Goal: Information Seeking & Learning: Check status

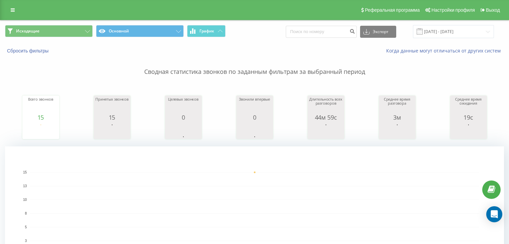
click at [75, 30] on button "Исходящие" at bounding box center [49, 31] width 88 height 12
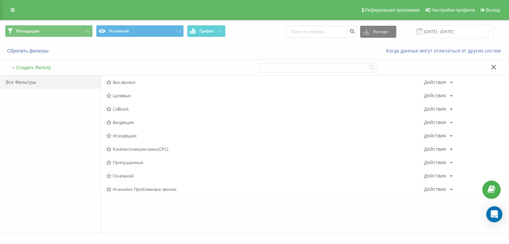
drag, startPoint x: 123, startPoint y: 134, endPoint x: 129, endPoint y: 140, distance: 8.1
click at [123, 135] on span "Исходящие" at bounding box center [264, 135] width 317 height 5
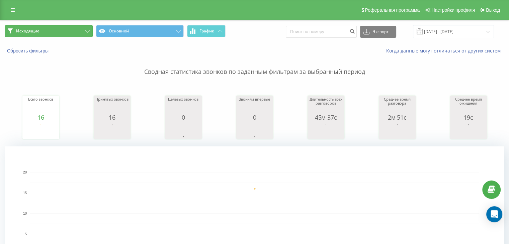
click at [76, 27] on button "Исходящие" at bounding box center [49, 31] width 88 height 12
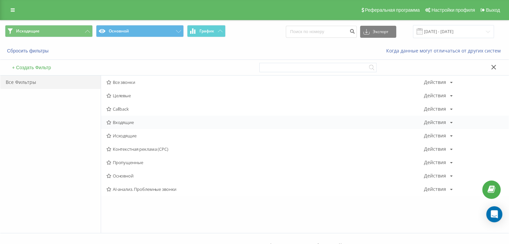
click at [137, 123] on span "Входящие" at bounding box center [264, 122] width 317 height 5
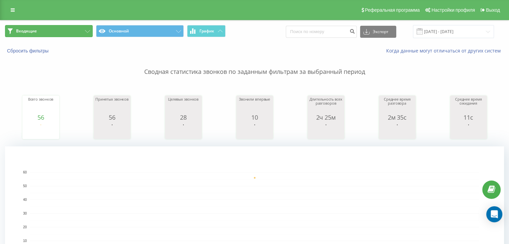
click at [71, 26] on button "Входящие" at bounding box center [49, 31] width 88 height 12
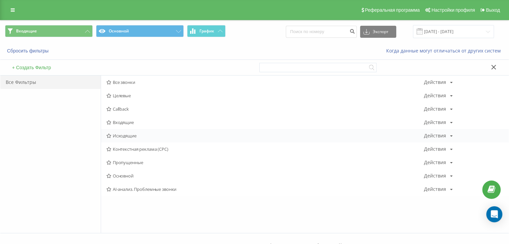
click at [132, 135] on span "Исходящие" at bounding box center [264, 135] width 317 height 5
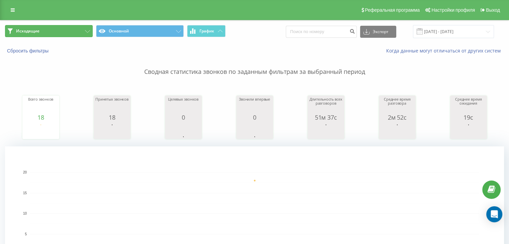
click at [51, 27] on button "Исходящие" at bounding box center [49, 31] width 88 height 12
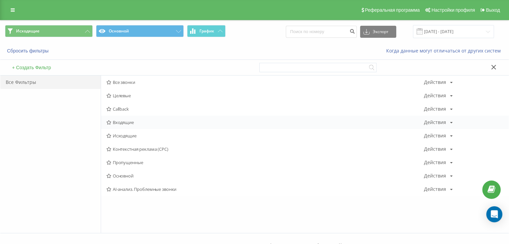
click at [136, 123] on span "Входящие" at bounding box center [264, 122] width 317 height 5
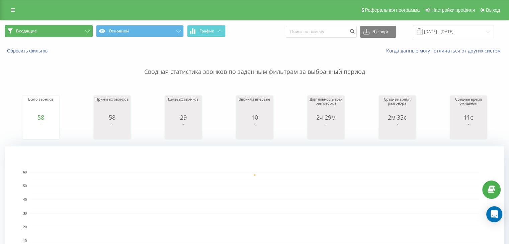
click at [62, 34] on button "Входящие" at bounding box center [49, 31] width 88 height 12
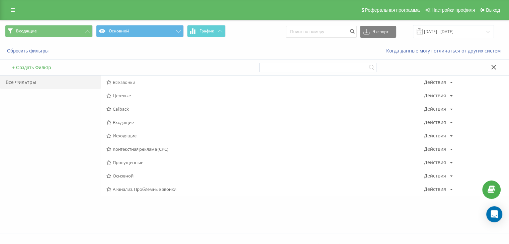
drag, startPoint x: 115, startPoint y: 136, endPoint x: 120, endPoint y: 143, distance: 9.1
click at [115, 136] on span "Исходящие" at bounding box center [264, 135] width 317 height 5
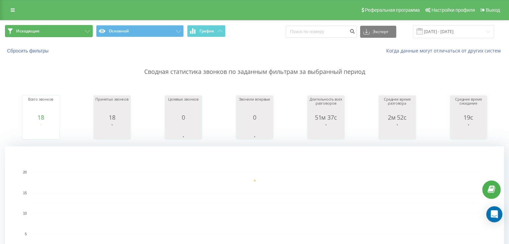
click at [80, 33] on button "Исходящие" at bounding box center [49, 31] width 88 height 12
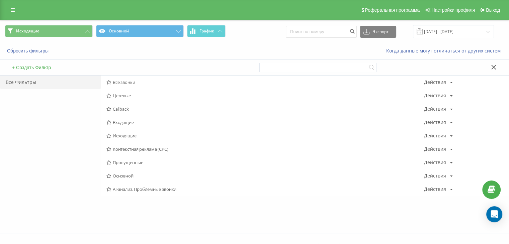
click at [124, 122] on span "Входящие" at bounding box center [264, 122] width 317 height 5
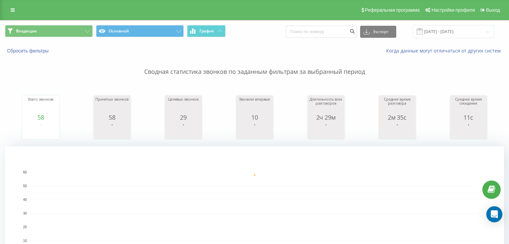
drag, startPoint x: 428, startPoint y: 51, endPoint x: 424, endPoint y: 57, distance: 7.6
click at [428, 51] on link "Когда данные могут отличаться от других систем" at bounding box center [445, 51] width 118 height 6
click at [70, 33] on button "Входящие" at bounding box center [49, 31] width 88 height 12
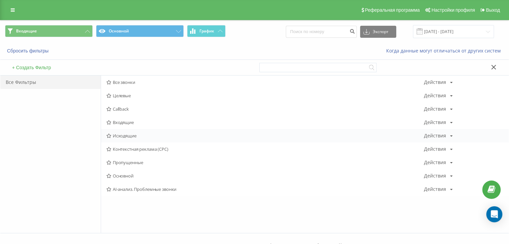
click at [130, 136] on span "Исходящие" at bounding box center [264, 135] width 317 height 5
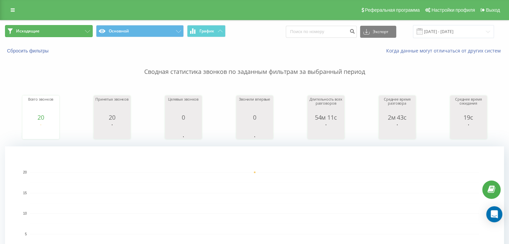
click at [61, 25] on button "Исходящие" at bounding box center [49, 31] width 88 height 12
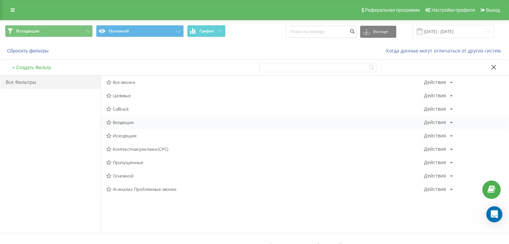
click at [119, 122] on span "Входящие" at bounding box center [264, 122] width 317 height 5
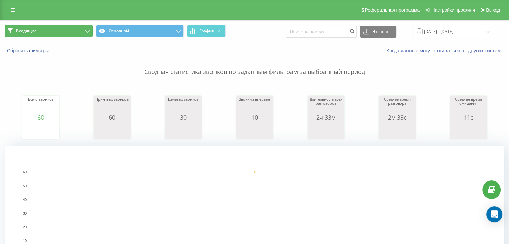
click at [84, 31] on button "Входящие" at bounding box center [49, 31] width 88 height 12
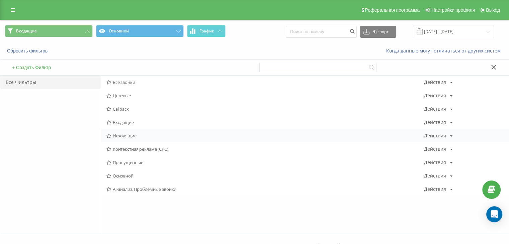
click at [130, 133] on span "Исходящие" at bounding box center [264, 135] width 317 height 5
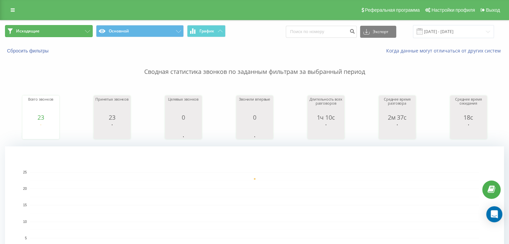
click at [54, 28] on button "Исходящие" at bounding box center [49, 31] width 88 height 12
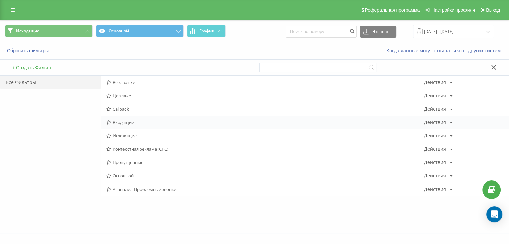
click at [119, 126] on div "Входящие Действия Редактировать Копировать Удалить По умолчанию Поделиться" at bounding box center [304, 122] width 407 height 13
click at [119, 125] on div "Входящие Действия Редактировать Копировать Удалить По умолчанию Поделиться" at bounding box center [304, 122] width 407 height 13
click at [120, 123] on span "Входящие" at bounding box center [264, 122] width 317 height 5
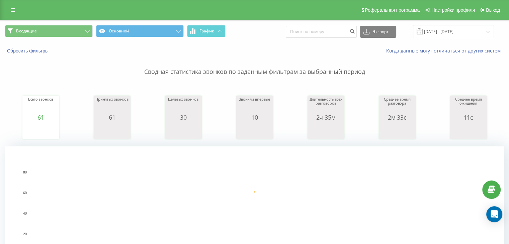
click at [412, 84] on div "Всего звонков 61 date totalCalls 19.09.25 61 19.09.25 Принятых звонков 61 date …" at bounding box center [254, 111] width 499 height 58
click at [71, 30] on button "Входящие" at bounding box center [49, 31] width 88 height 12
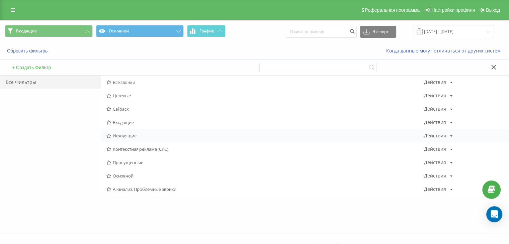
click at [130, 138] on div "Исходящие Действия Редактировать Копировать Удалить По умолчанию Поделиться" at bounding box center [304, 135] width 407 height 13
click at [118, 133] on span "Исходящие" at bounding box center [264, 135] width 317 height 5
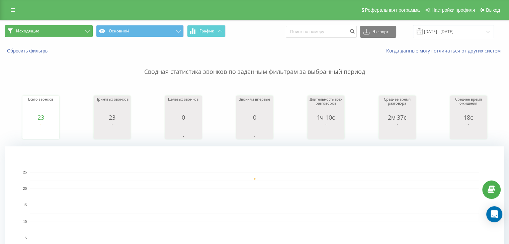
click at [68, 32] on button "Исходящие" at bounding box center [49, 31] width 88 height 12
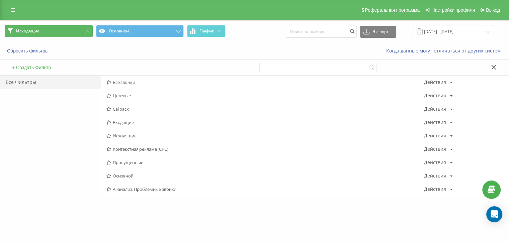
click at [61, 32] on button "Исходящие" at bounding box center [49, 31] width 88 height 12
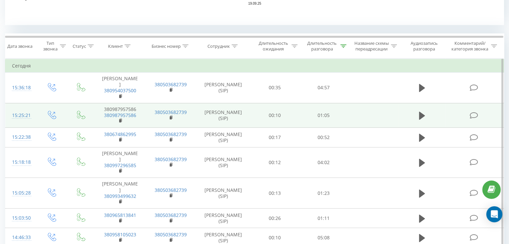
scroll to position [284, 0]
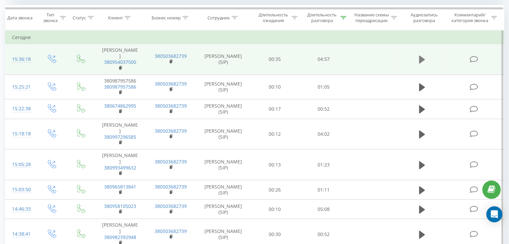
click at [420, 60] on icon at bounding box center [422, 60] width 6 height 8
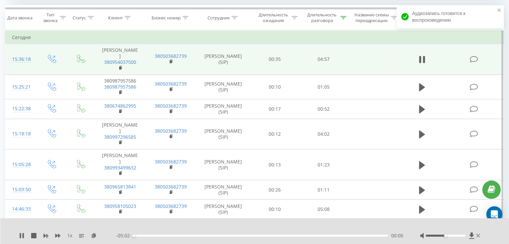
click at [375, 237] on div "- 05:02 00:00 00:00" at bounding box center [259, 236] width 287 height 7
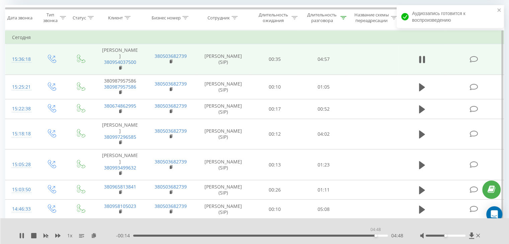
click at [375, 236] on div "04:48" at bounding box center [260, 236] width 255 height 2
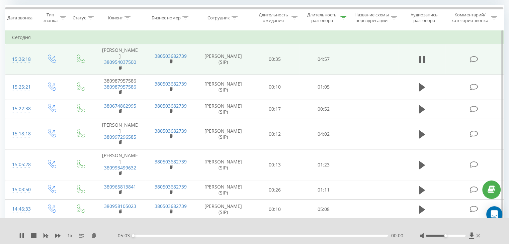
click at [372, 236] on div "00:00" at bounding box center [260, 236] width 255 height 2
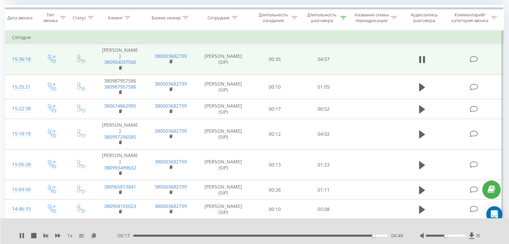
click at [381, 236] on div "04:46" at bounding box center [260, 236] width 255 height 2
click at [24, 233] on icon at bounding box center [21, 235] width 5 height 5
click at [478, 237] on icon at bounding box center [478, 235] width 4 height 5
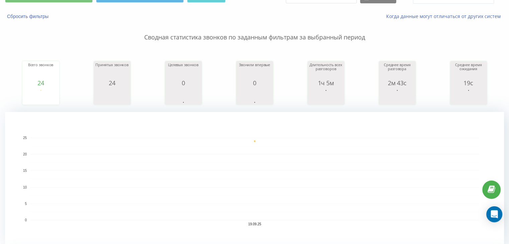
scroll to position [16, 0]
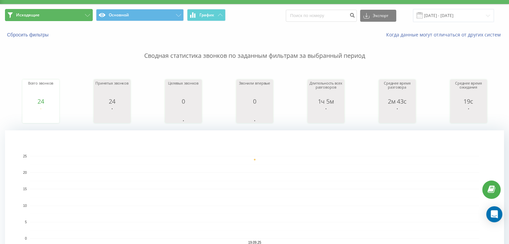
click at [62, 19] on button "Исходящие" at bounding box center [49, 15] width 88 height 12
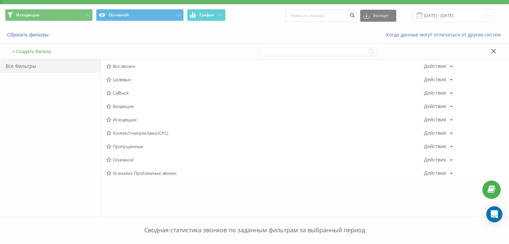
click at [122, 107] on span "Входящие" at bounding box center [264, 106] width 317 height 5
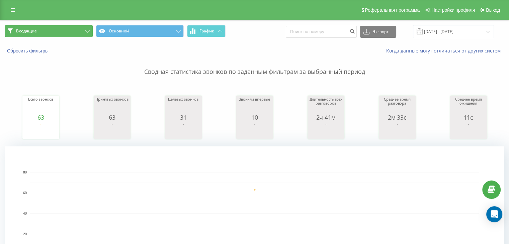
click at [86, 37] on button "Входящие" at bounding box center [49, 31] width 88 height 12
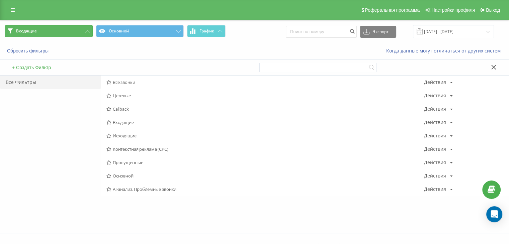
click at [59, 33] on button "Входящие" at bounding box center [49, 31] width 88 height 12
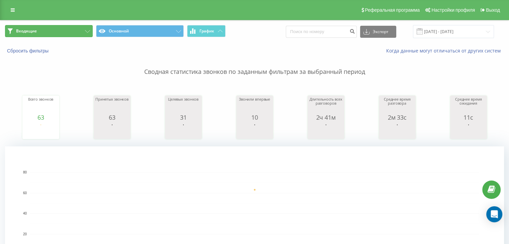
click at [78, 34] on button "Входящие" at bounding box center [49, 31] width 88 height 12
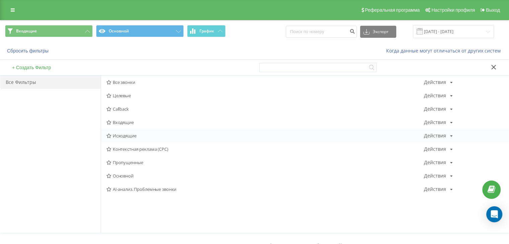
click at [119, 133] on span "Исходящие" at bounding box center [264, 135] width 317 height 5
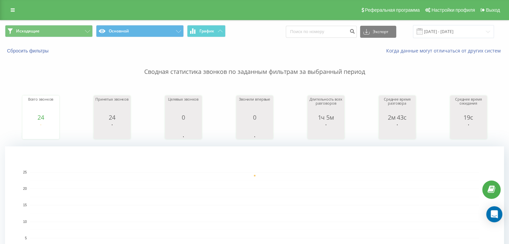
click at [68, 37] on span "Исходящие Основной График" at bounding box center [127, 31] width 245 height 13
click at [87, 31] on icon at bounding box center [87, 31] width 5 height 3
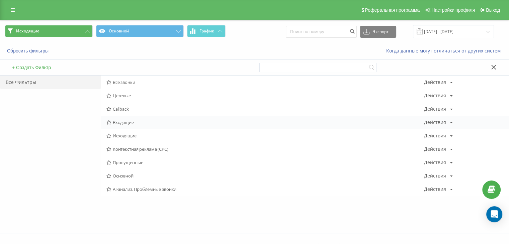
click at [124, 120] on span "Входящие" at bounding box center [264, 122] width 317 height 5
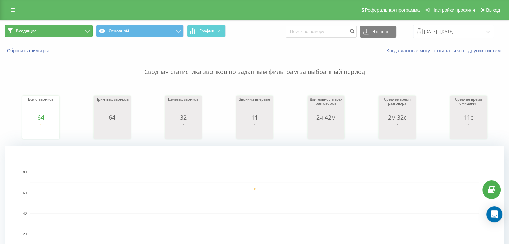
click at [73, 32] on button "Входящие" at bounding box center [49, 31] width 88 height 12
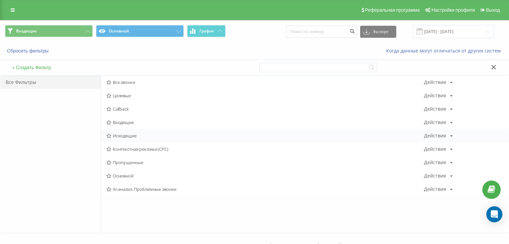
click at [118, 134] on span "Исходящие" at bounding box center [264, 135] width 317 height 5
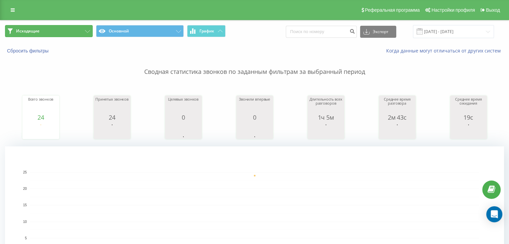
drag, startPoint x: 61, startPoint y: 33, endPoint x: 86, endPoint y: 51, distance: 30.6
click at [61, 32] on button "Исходящие" at bounding box center [49, 31] width 88 height 12
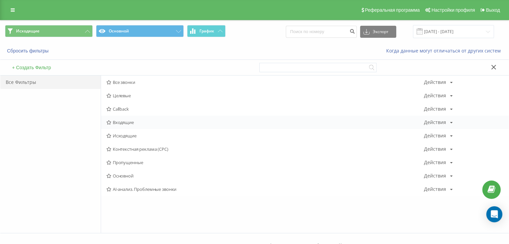
click at [123, 125] on div "Входящие Действия Редактировать Копировать Удалить По умолчанию Поделиться" at bounding box center [304, 122] width 407 height 13
click at [128, 123] on span "Входящие" at bounding box center [264, 122] width 317 height 5
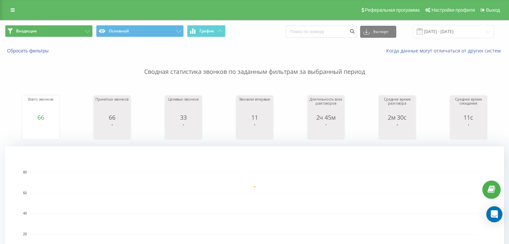
click at [73, 26] on div "Входящие Основной График Экспорт .csv .xls .xlsx 19.09.2025 - 19.09.2025" at bounding box center [254, 31] width 508 height 22
click at [72, 32] on button "Входящие" at bounding box center [49, 31] width 88 height 12
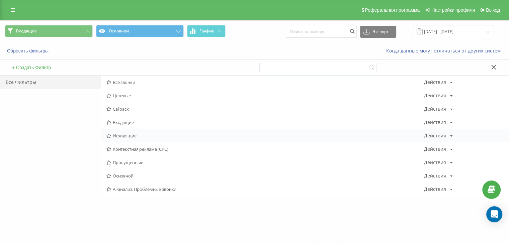
click at [128, 138] on span "Исходящие" at bounding box center [264, 135] width 317 height 5
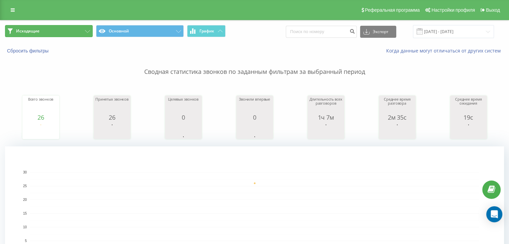
click at [41, 28] on button "Исходящие" at bounding box center [49, 31] width 88 height 12
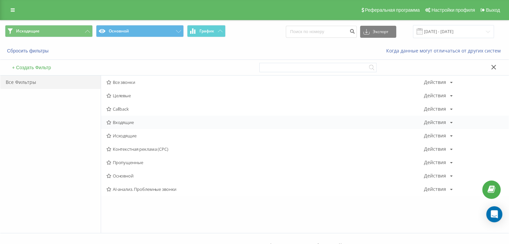
click at [134, 124] on span "Входящие" at bounding box center [264, 122] width 317 height 5
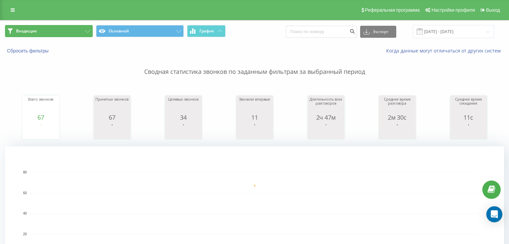
click at [68, 35] on button "Входящие" at bounding box center [49, 31] width 88 height 12
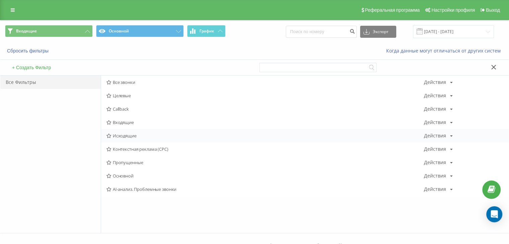
click at [119, 135] on span "Исходящие" at bounding box center [264, 135] width 317 height 5
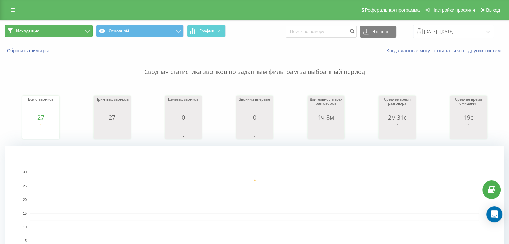
click at [47, 34] on button "Исходящие" at bounding box center [49, 31] width 88 height 12
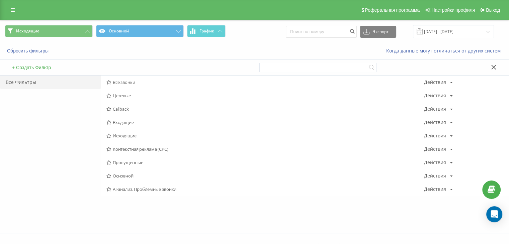
click at [126, 124] on span "Входящие" at bounding box center [264, 122] width 317 height 5
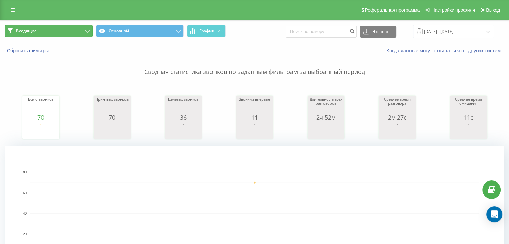
click at [69, 28] on button "Входящие" at bounding box center [49, 31] width 88 height 12
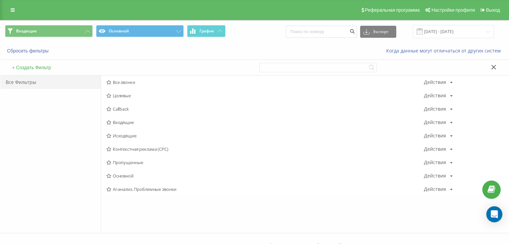
click at [131, 135] on span "Исходящие" at bounding box center [264, 135] width 317 height 5
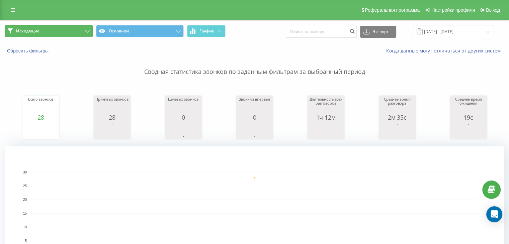
click at [57, 28] on button "Исходящие" at bounding box center [49, 31] width 88 height 12
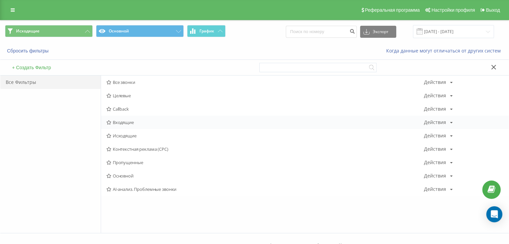
click at [130, 124] on span "Входящие" at bounding box center [264, 122] width 317 height 5
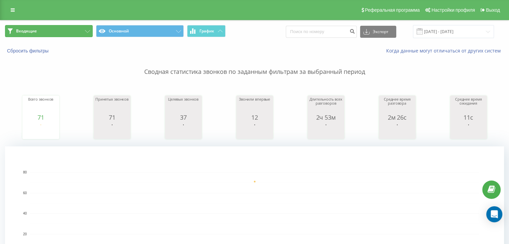
click at [74, 28] on button "Входящие" at bounding box center [49, 31] width 88 height 12
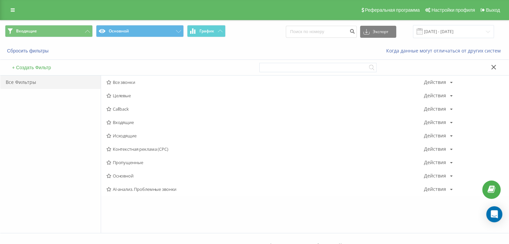
click at [121, 133] on span "Исходящие" at bounding box center [264, 135] width 317 height 5
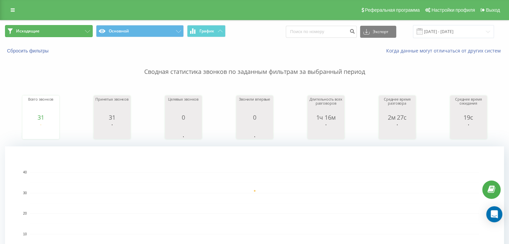
click at [69, 34] on button "Исходящие" at bounding box center [49, 31] width 88 height 12
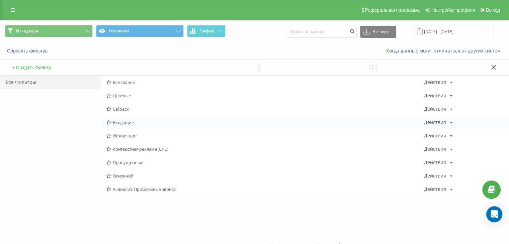
click at [119, 121] on span "Входящие" at bounding box center [264, 122] width 317 height 5
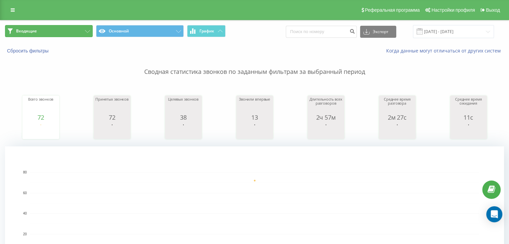
click at [61, 33] on button "Входящие" at bounding box center [49, 31] width 88 height 12
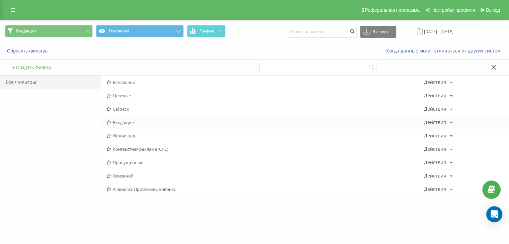
click at [135, 123] on span "Входящие" at bounding box center [264, 122] width 317 height 5
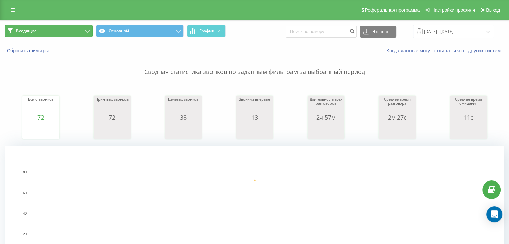
click at [69, 31] on button "Входящие" at bounding box center [49, 31] width 88 height 12
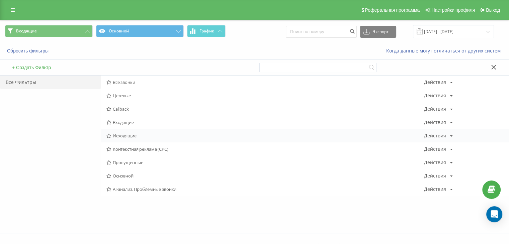
click at [126, 135] on span "Исходящие" at bounding box center [264, 135] width 317 height 5
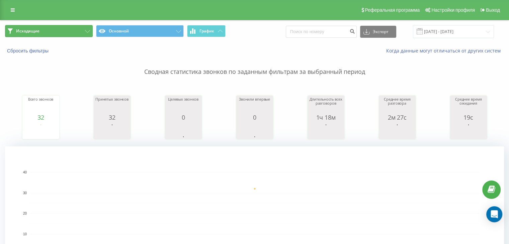
click at [62, 31] on button "Исходящие" at bounding box center [49, 31] width 88 height 12
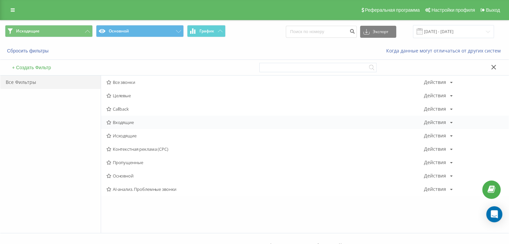
click at [129, 123] on span "Входящие" at bounding box center [264, 122] width 317 height 5
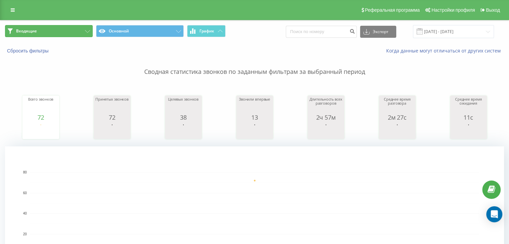
click at [70, 30] on button "Входящие" at bounding box center [49, 31] width 88 height 12
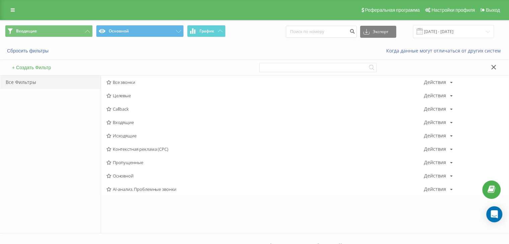
click at [148, 137] on span "Исходящие" at bounding box center [264, 135] width 317 height 5
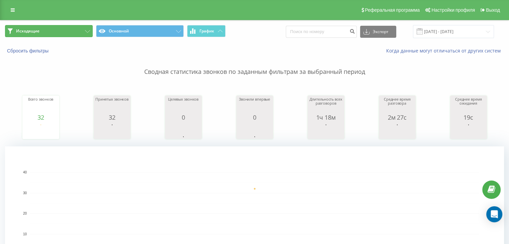
click at [58, 27] on button "Исходящие" at bounding box center [49, 31] width 88 height 12
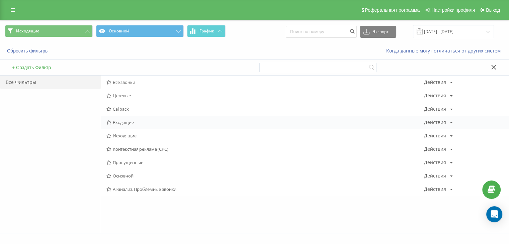
click at [127, 123] on span "Входящие" at bounding box center [264, 122] width 317 height 5
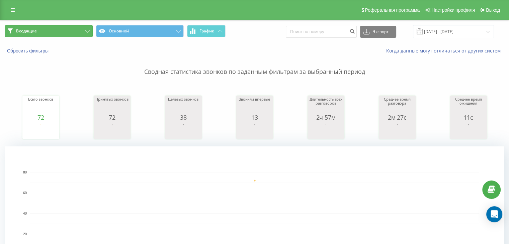
click at [63, 31] on button "Входящие" at bounding box center [49, 31] width 88 height 12
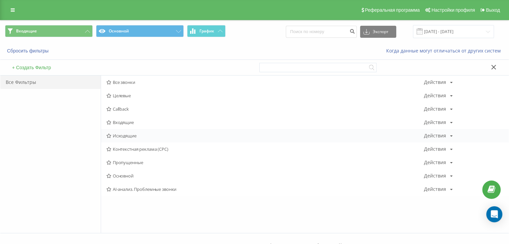
click at [125, 136] on span "Исходящие" at bounding box center [264, 135] width 317 height 5
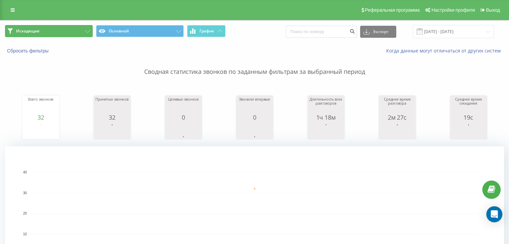
click at [68, 33] on button "Исходящие" at bounding box center [49, 31] width 88 height 12
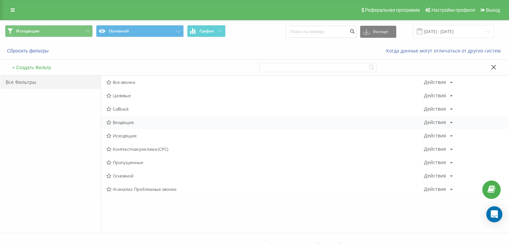
click at [139, 123] on span "Входящие" at bounding box center [264, 122] width 317 height 5
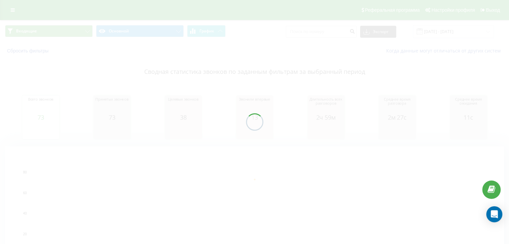
click at [77, 33] on button "Входящие" at bounding box center [49, 31] width 88 height 12
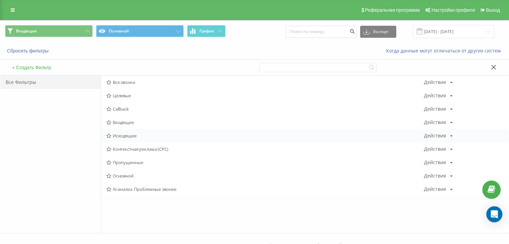
click at [131, 135] on span "Исходящие" at bounding box center [264, 135] width 317 height 5
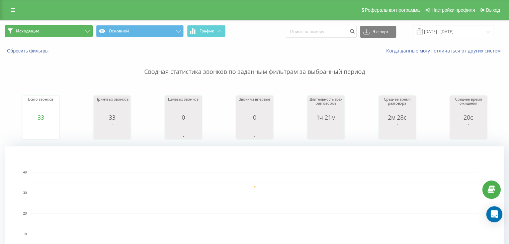
click at [54, 29] on button "Исходящие" at bounding box center [49, 31] width 88 height 12
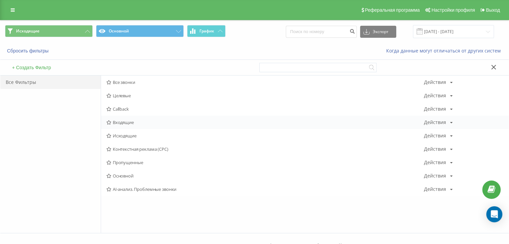
click at [123, 122] on span "Входящие" at bounding box center [264, 122] width 317 height 5
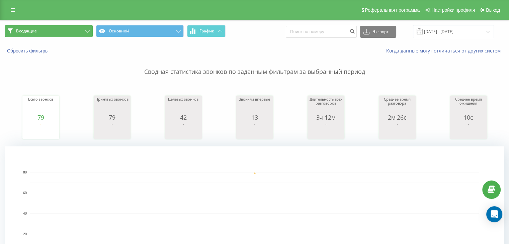
click at [77, 32] on button "Входящие" at bounding box center [49, 31] width 88 height 12
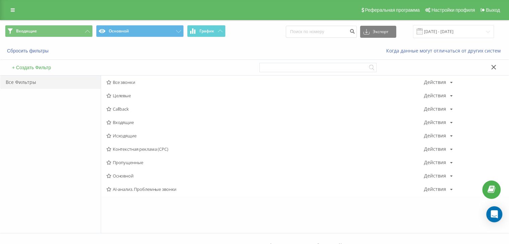
drag, startPoint x: 115, startPoint y: 133, endPoint x: 117, endPoint y: 137, distance: 4.0
click at [115, 133] on span "Исходящие" at bounding box center [264, 135] width 317 height 5
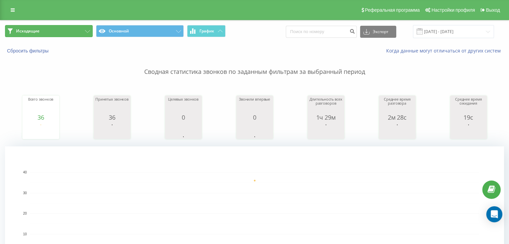
click at [79, 33] on button "Исходящие" at bounding box center [49, 31] width 88 height 12
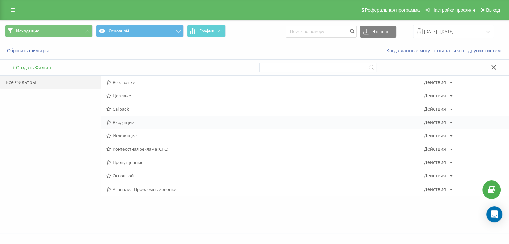
click at [123, 122] on span "Входящие" at bounding box center [264, 122] width 317 height 5
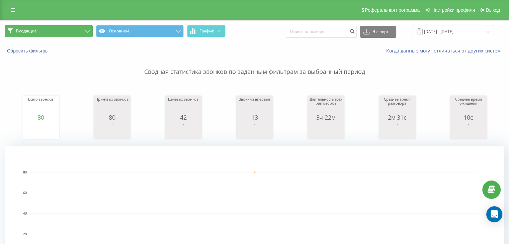
click at [75, 33] on button "Входящие" at bounding box center [49, 31] width 88 height 12
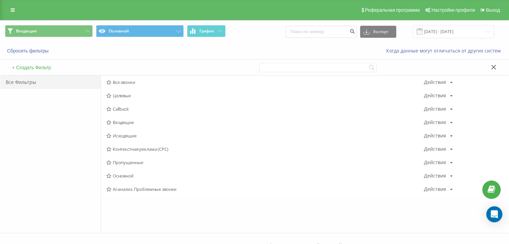
click at [129, 137] on span "Исходящие" at bounding box center [264, 135] width 317 height 5
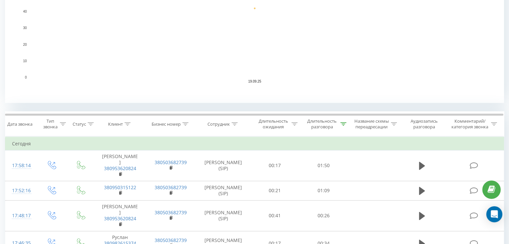
scroll to position [234, 0]
